Goal: Task Accomplishment & Management: Use online tool/utility

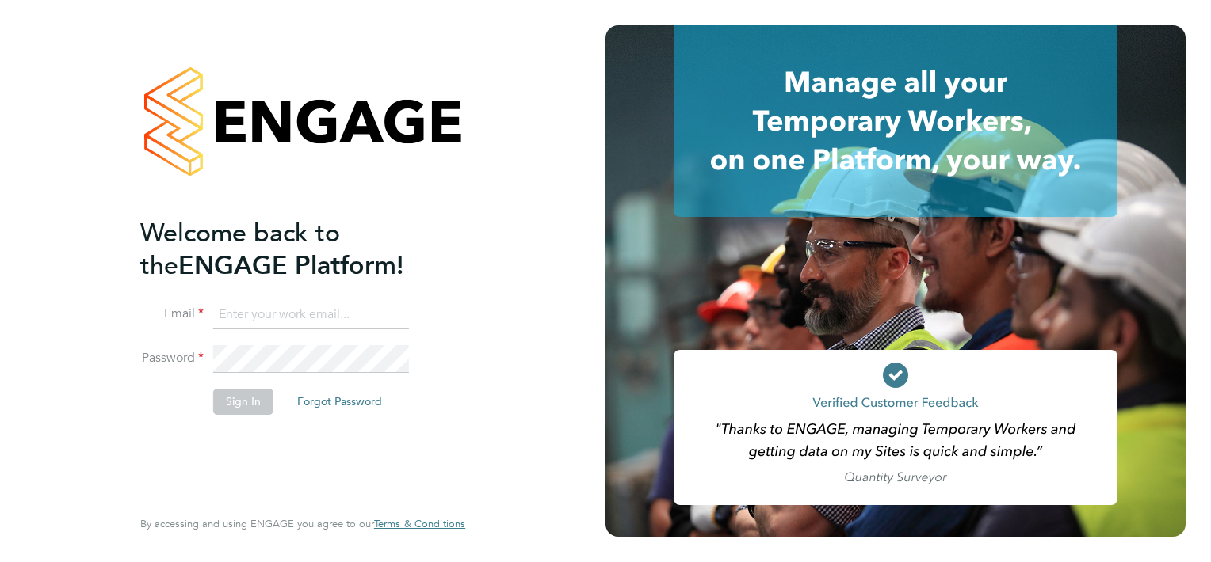
click at [330, 318] on input at bounding box center [311, 315] width 196 height 29
paste input "BEPayroll@ngagerecruitment.com"
type input "BEPayroll@ngagerecruitment.com"
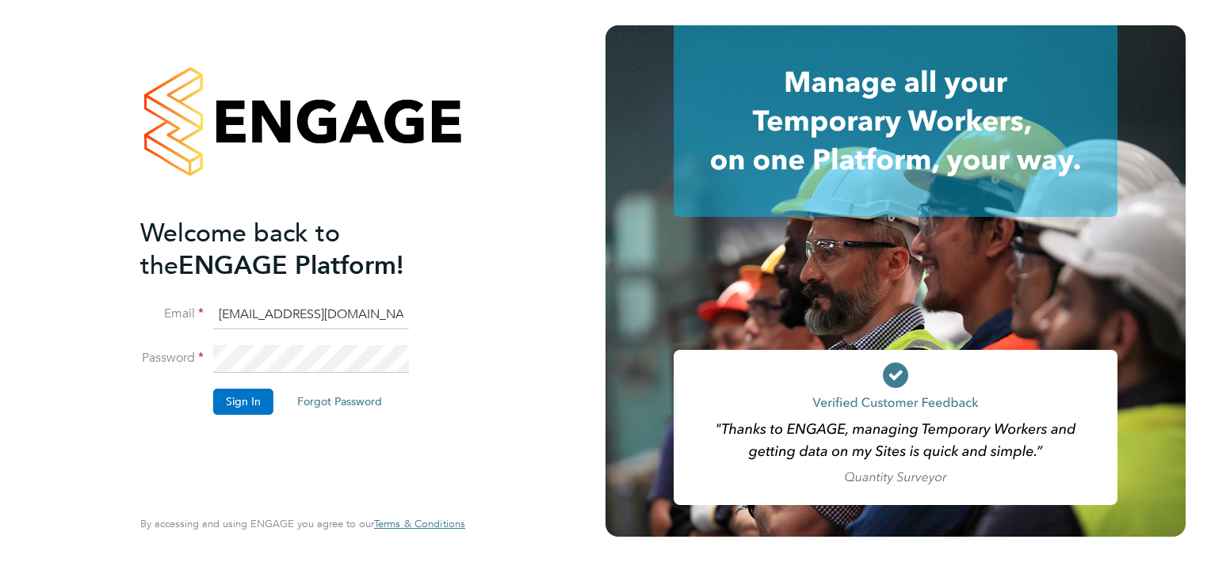
click at [245, 398] on button "Sign In" at bounding box center [243, 401] width 60 height 25
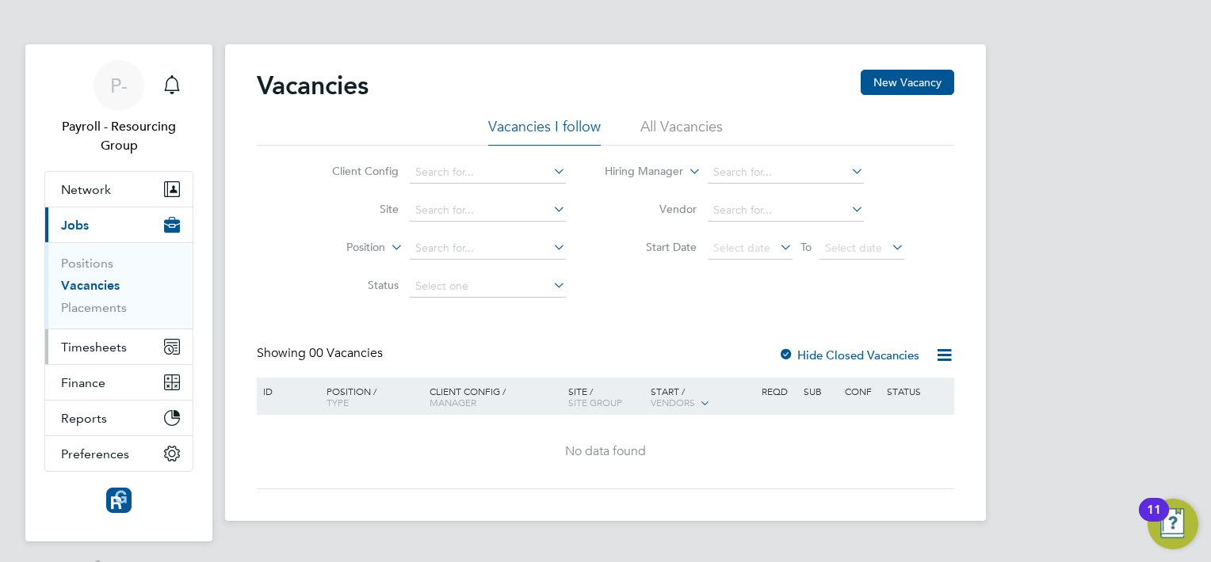
click at [120, 353] on button "Timesheets" at bounding box center [118, 347] width 147 height 35
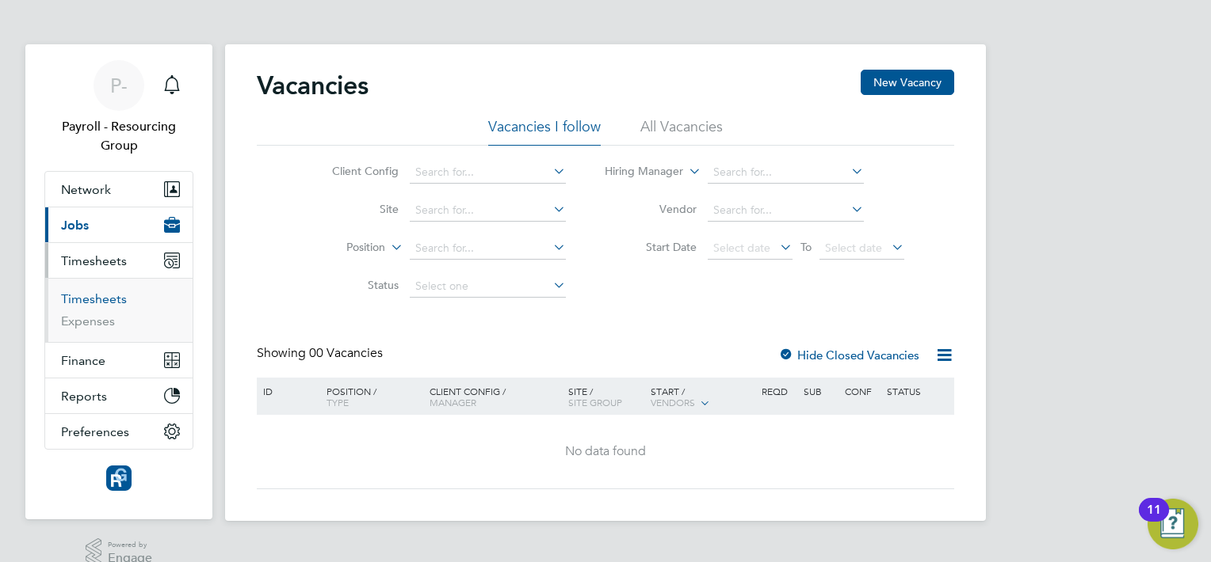
click at [103, 302] on link "Timesheets" at bounding box center [94, 299] width 66 height 15
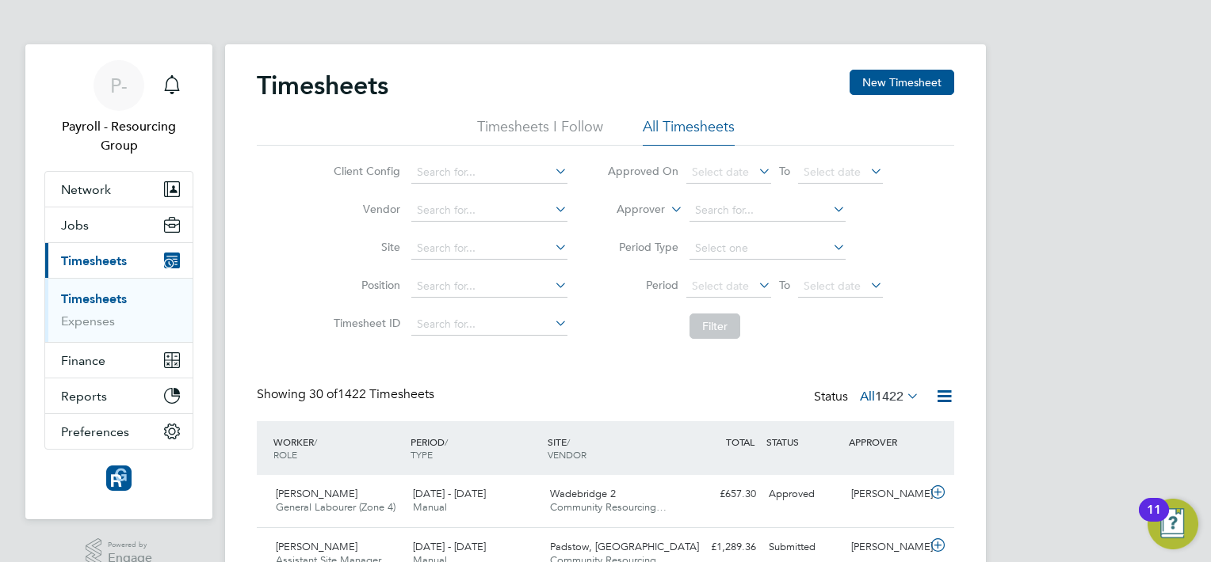
click at [903, 395] on icon at bounding box center [903, 396] width 0 height 22
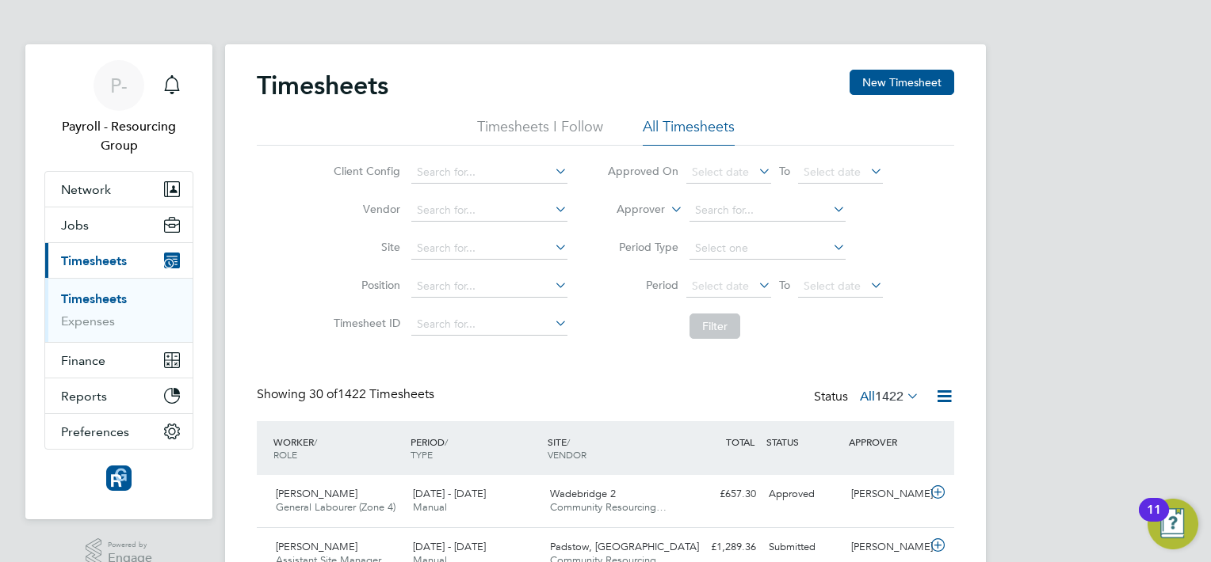
click at [948, 397] on icon at bounding box center [944, 397] width 20 height 20
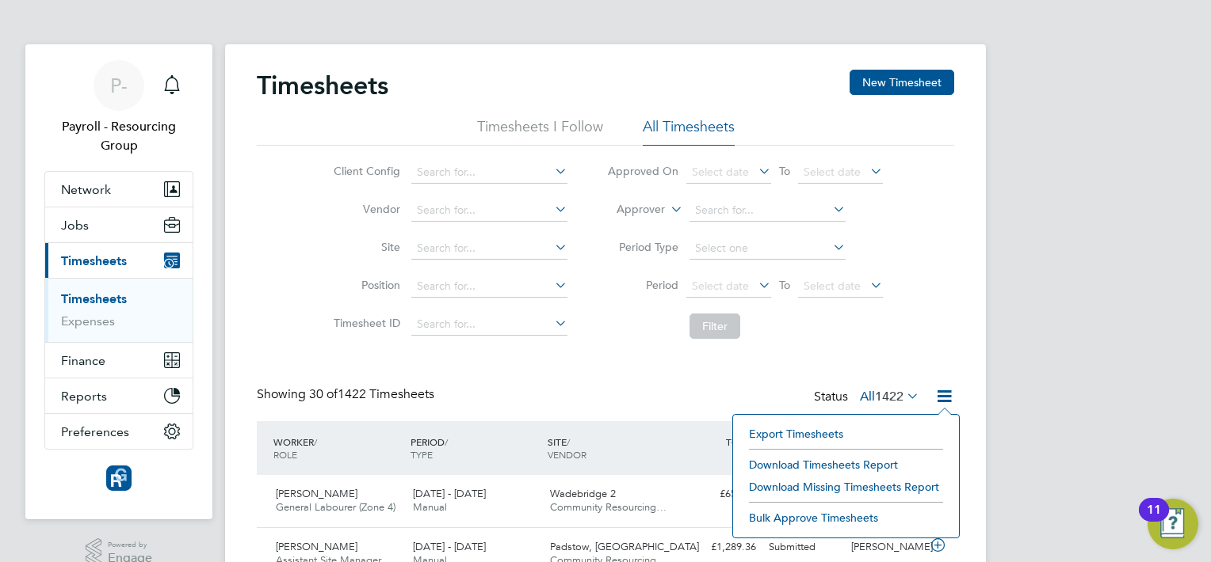
click at [857, 463] on li "Download Timesheets Report" at bounding box center [846, 465] width 210 height 22
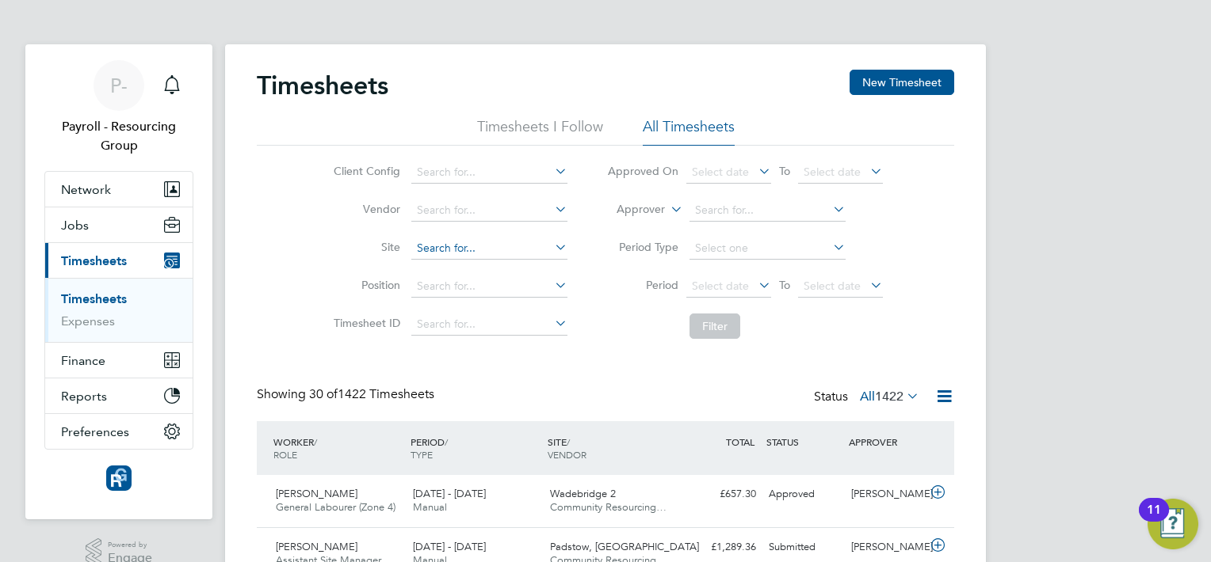
drag, startPoint x: 298, startPoint y: 266, endPoint x: 488, endPoint y: 248, distance: 191.0
click at [298, 266] on div "Client Config Vendor Site Position Timesheet ID Approved On Select date To Sele…" at bounding box center [605, 246] width 697 height 201
click at [124, 89] on span "P-" at bounding box center [118, 85] width 17 height 21
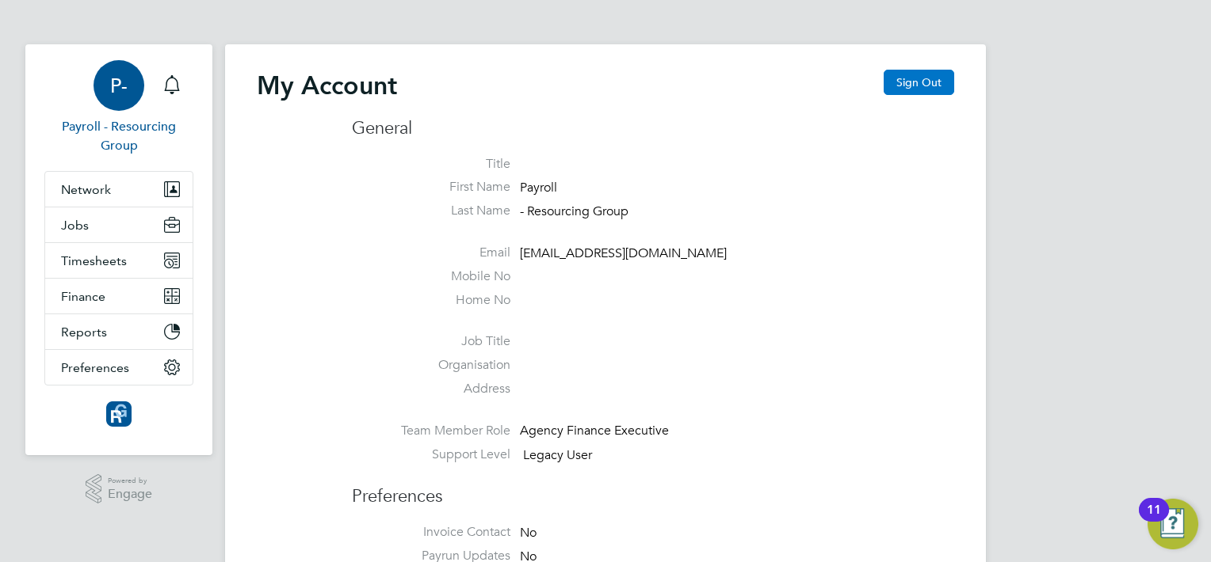
click at [936, 90] on button "Sign Out" at bounding box center [918, 82] width 71 height 25
